Goal: Task Accomplishment & Management: Manage account settings

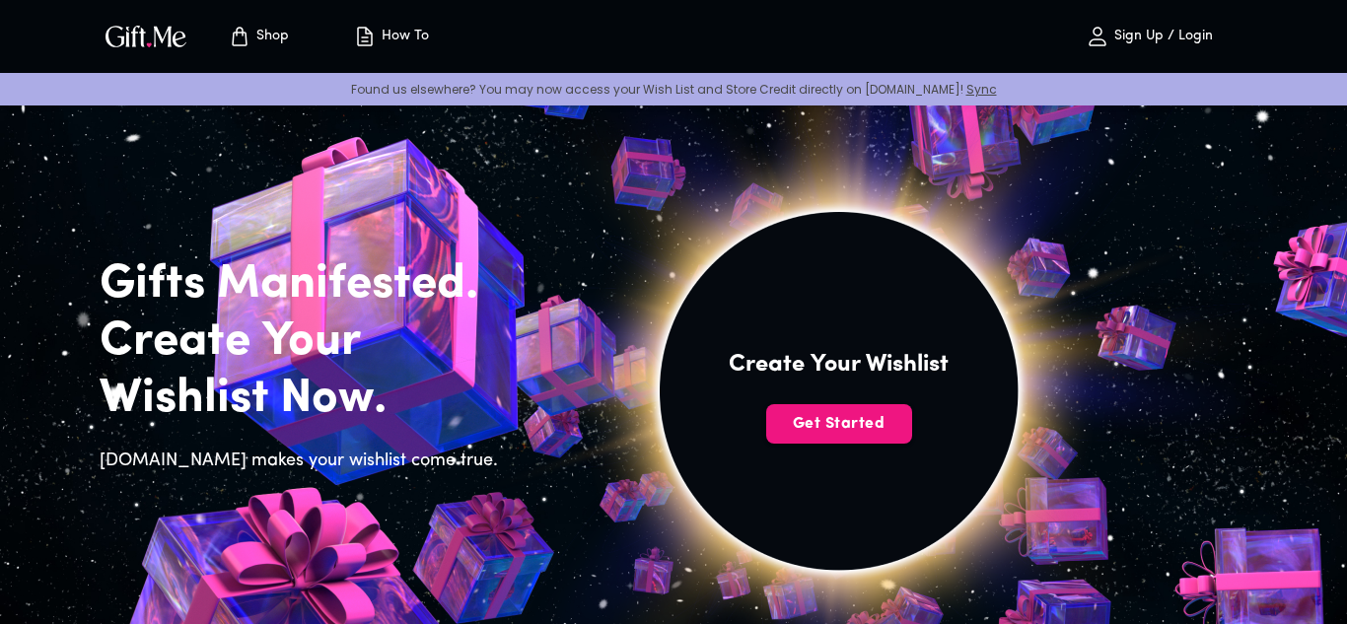
scroll to position [40, 0]
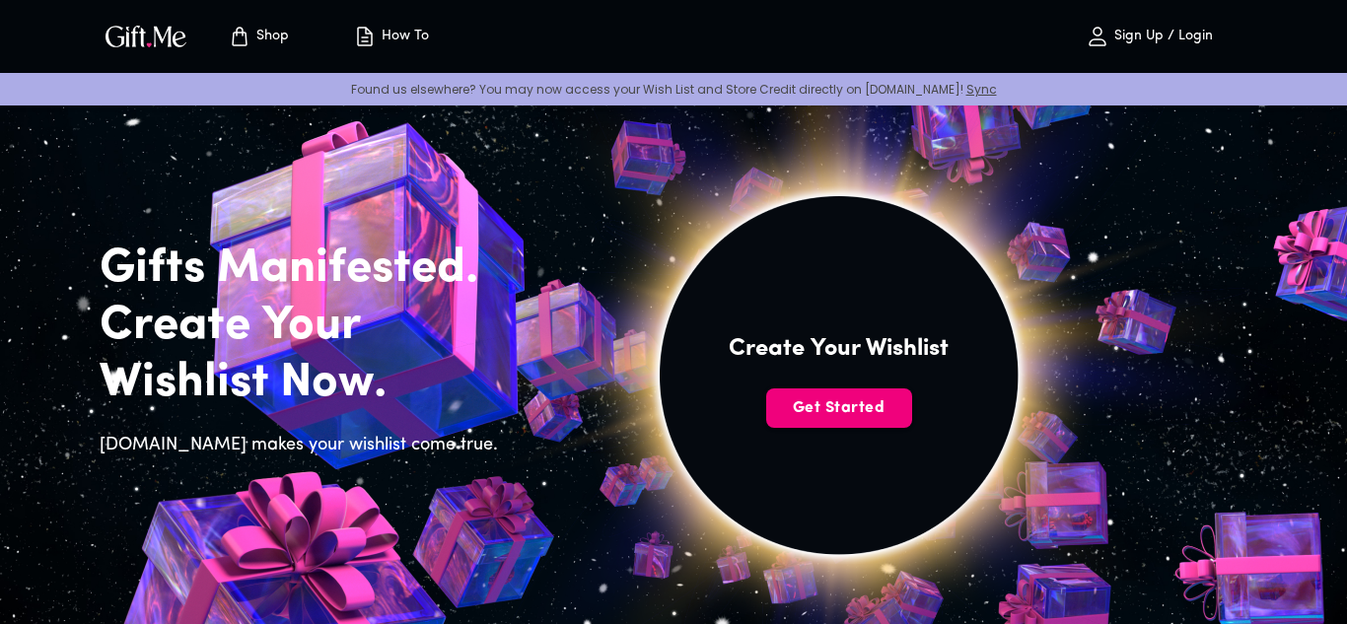
click at [844, 420] on button "Get Started" at bounding box center [839, 408] width 146 height 39
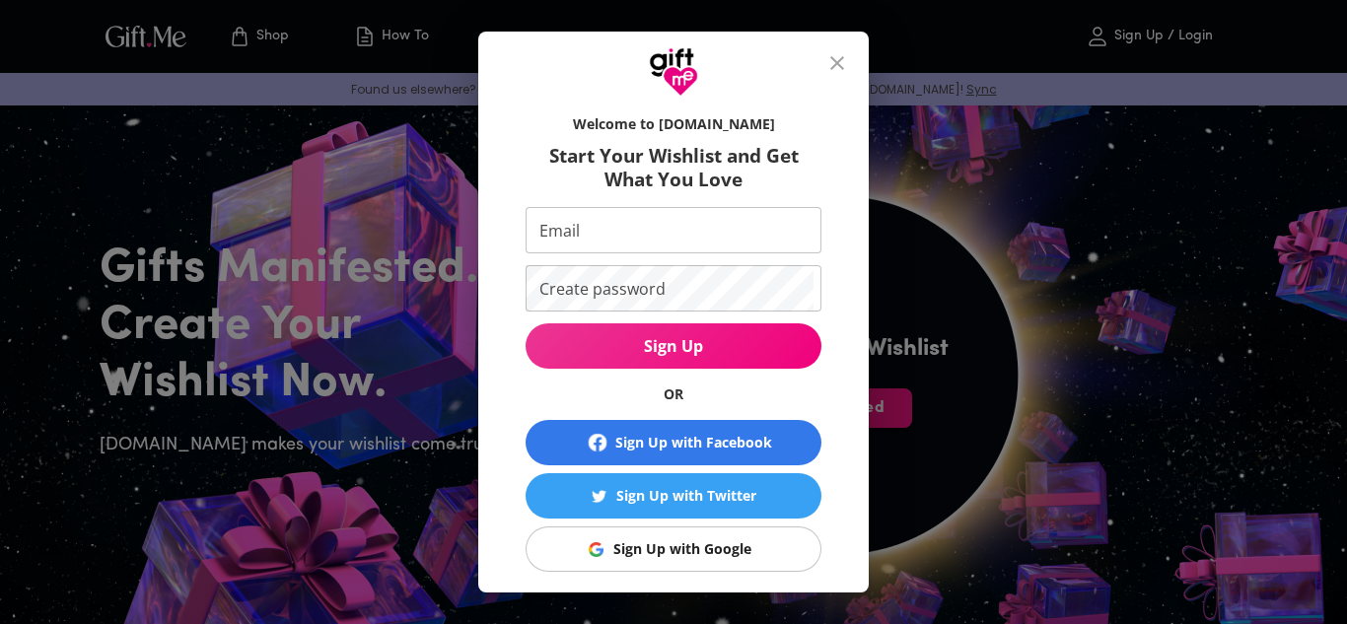
click at [647, 442] on div "Sign Up with Facebook" at bounding box center [693, 443] width 157 height 22
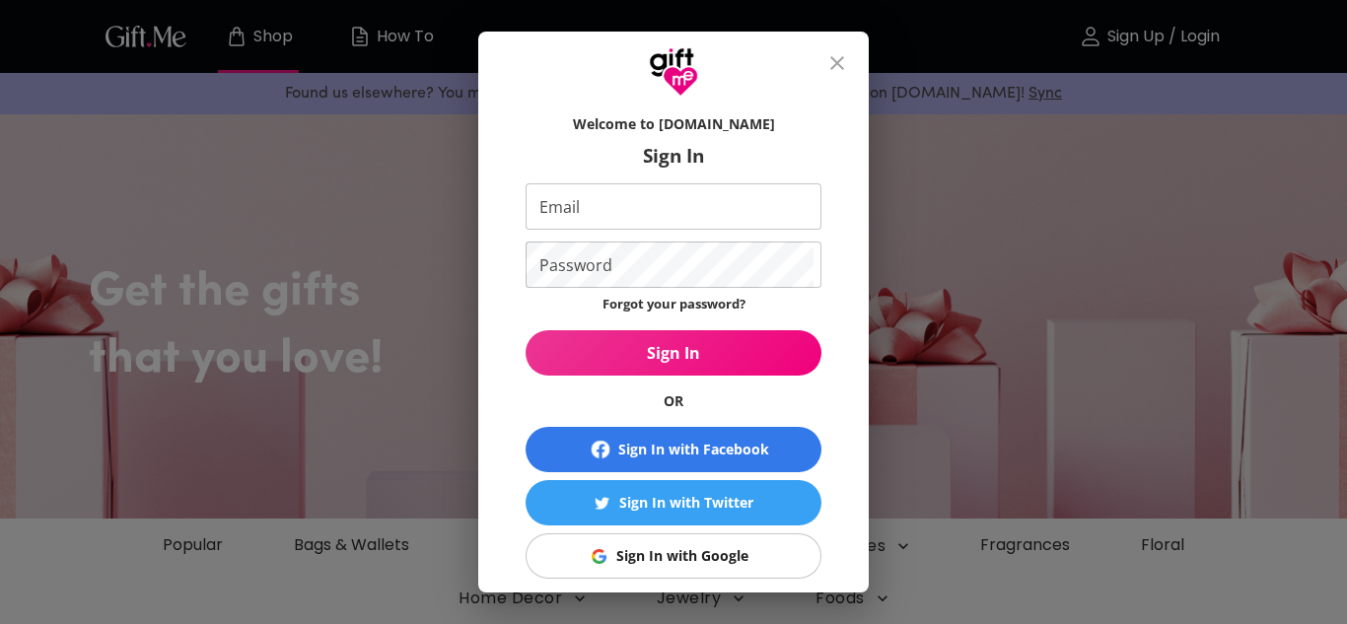
click at [670, 446] on div "Sign In with Facebook" at bounding box center [693, 450] width 151 height 22
click at [676, 561] on div "Sign In with Google" at bounding box center [682, 556] width 132 height 22
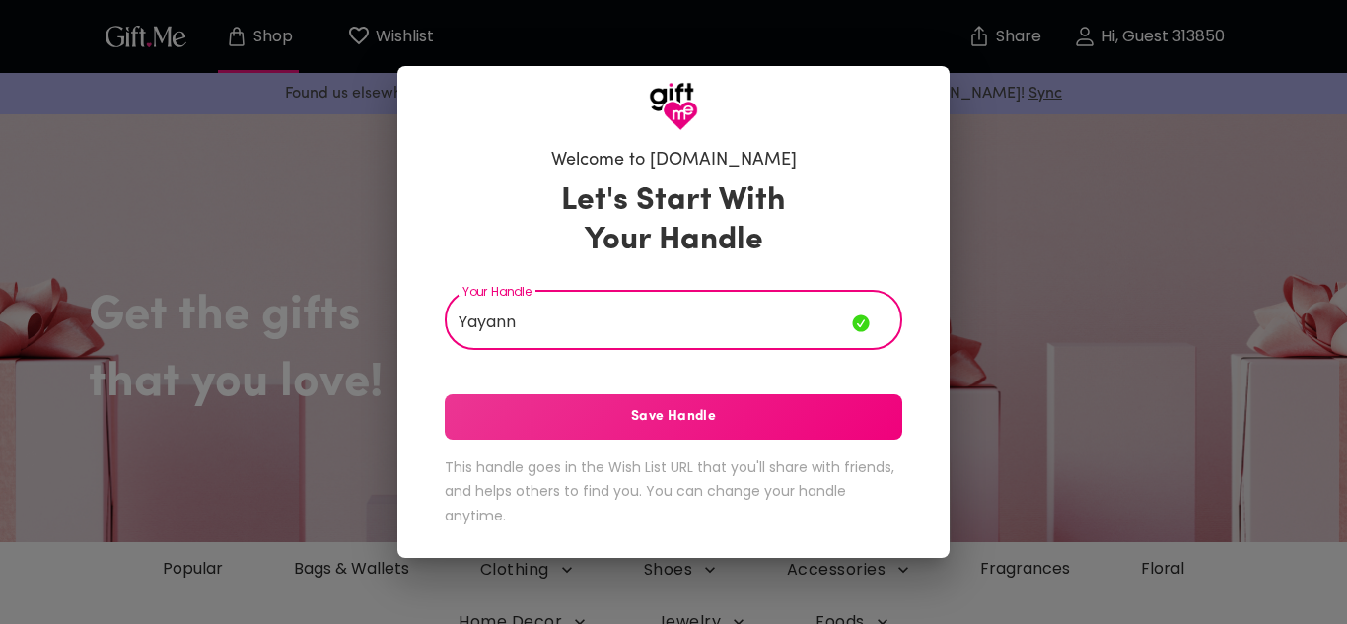
type input "Yayann"
click at [691, 420] on span "Save Handle" at bounding box center [674, 417] width 458 height 22
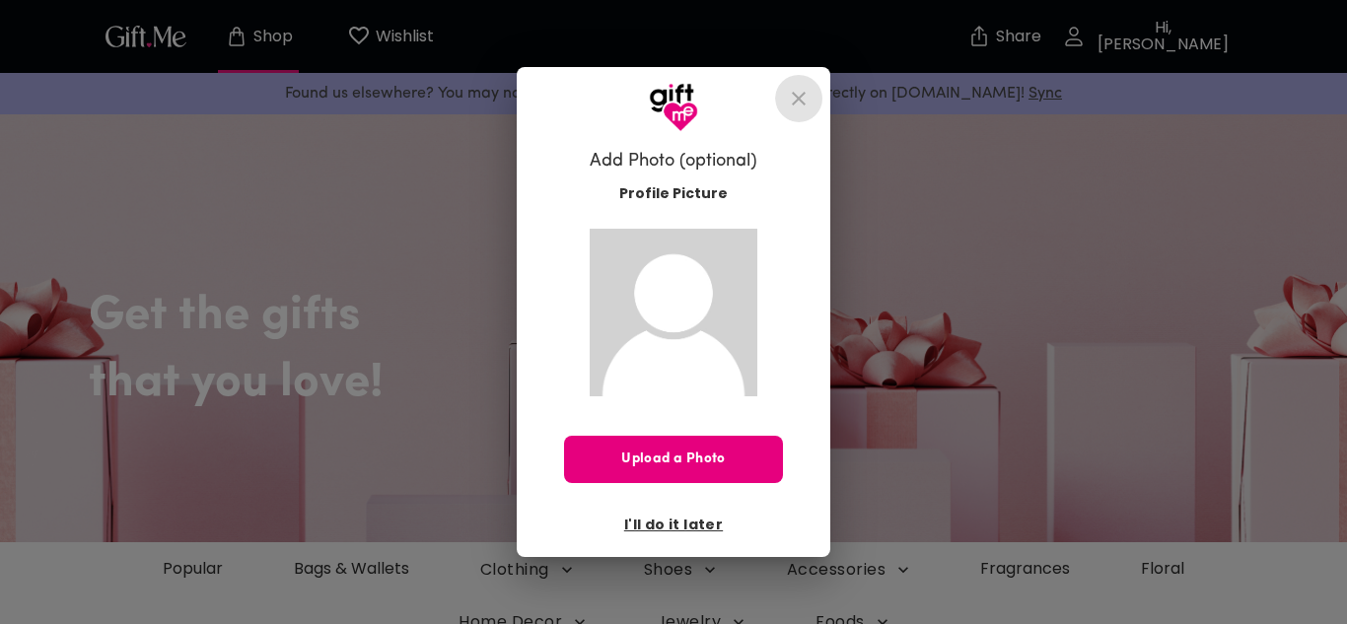
click at [801, 110] on icon "close" at bounding box center [799, 99] width 24 height 24
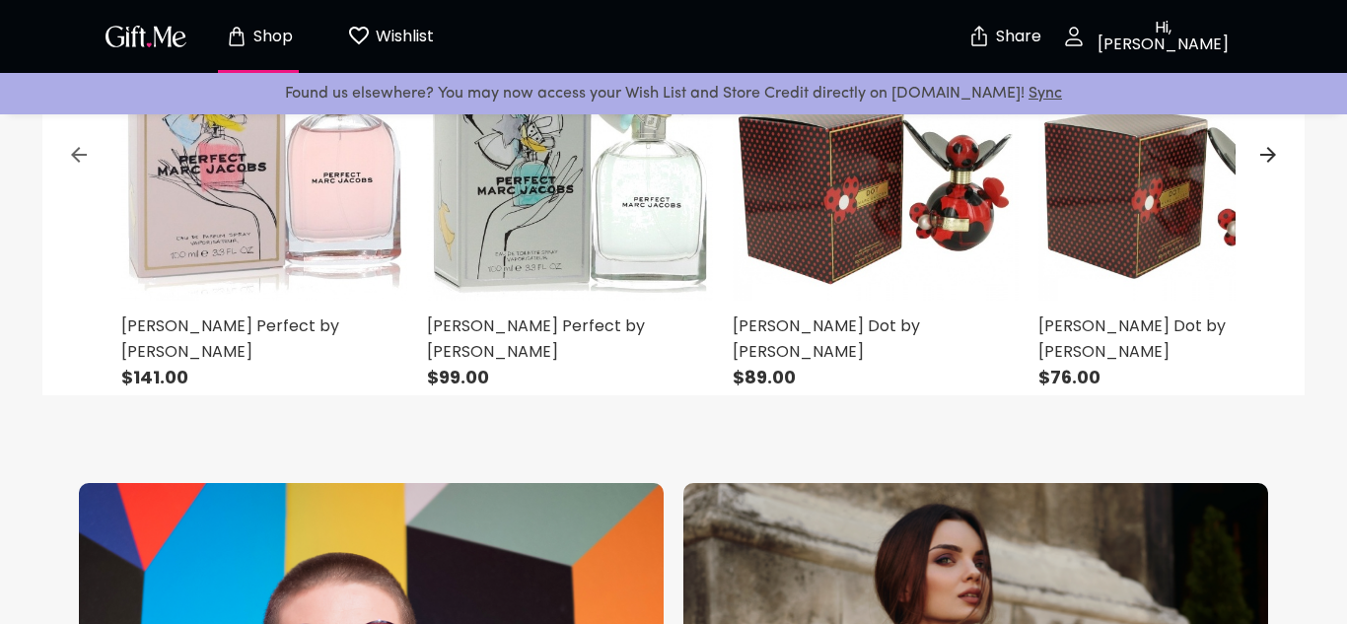
scroll to position [1240, 0]
